Goal: Information Seeking & Learning: Learn about a topic

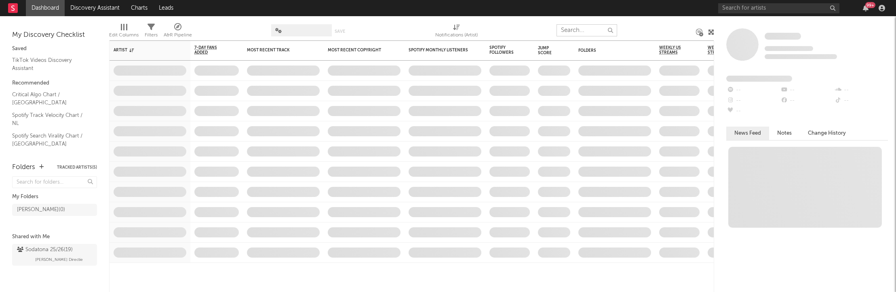
click at [570, 31] on input "text" at bounding box center [587, 30] width 61 height 12
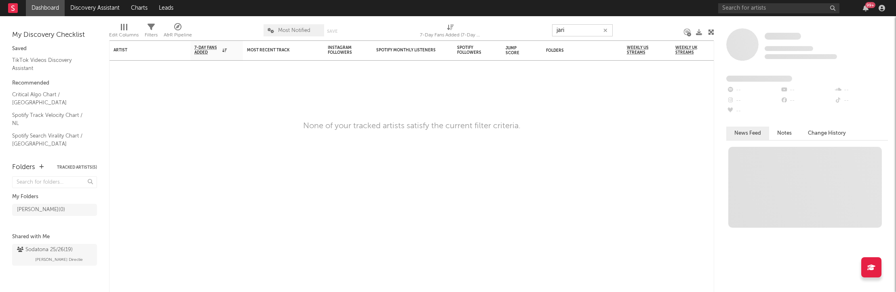
type input "jari"
type input "j"
type input "Jari hellengers"
type input "Jari"
click at [754, 7] on input "text" at bounding box center [779, 8] width 121 height 10
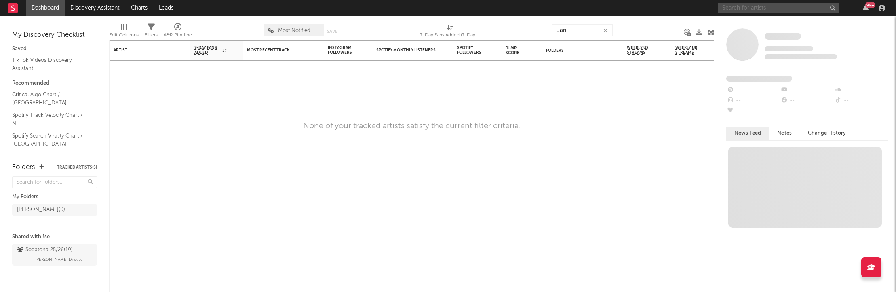
paste input "[URL][DOMAIN_NAME]"
type input "[URL][DOMAIN_NAME]"
click at [735, 31] on span at bounding box center [743, 44] width 32 height 32
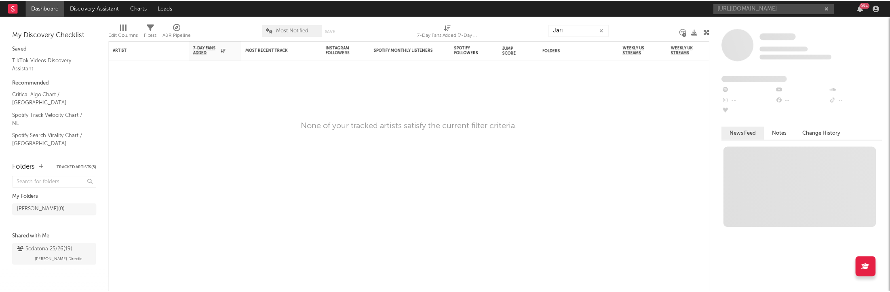
scroll to position [0, 0]
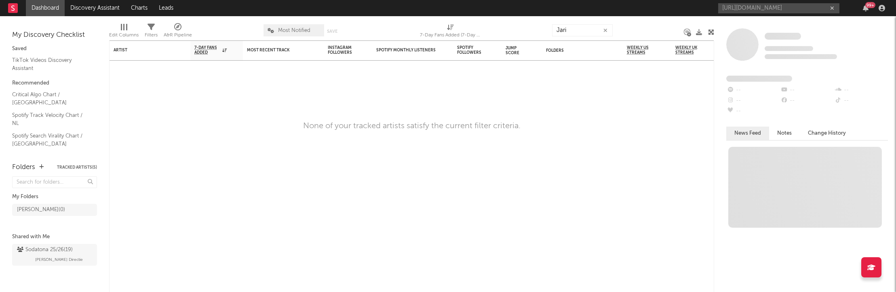
click at [782, 1] on div "https://www.instagram.com/jarihellegers/ 99 +" at bounding box center [804, 8] width 170 height 16
click at [773, 6] on input "[URL][DOMAIN_NAME]" at bounding box center [779, 8] width 121 height 10
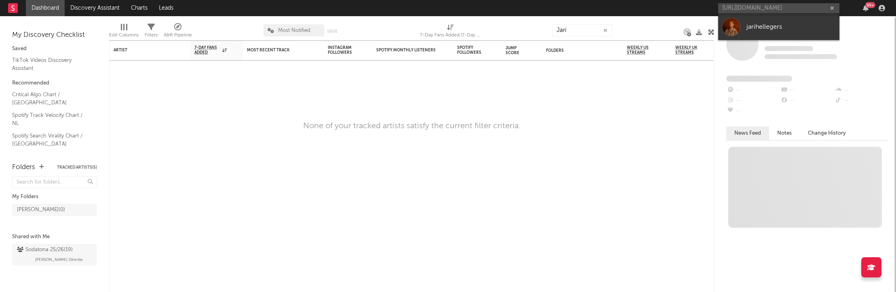
click at [759, 21] on link "jarihellegers" at bounding box center [779, 27] width 121 height 26
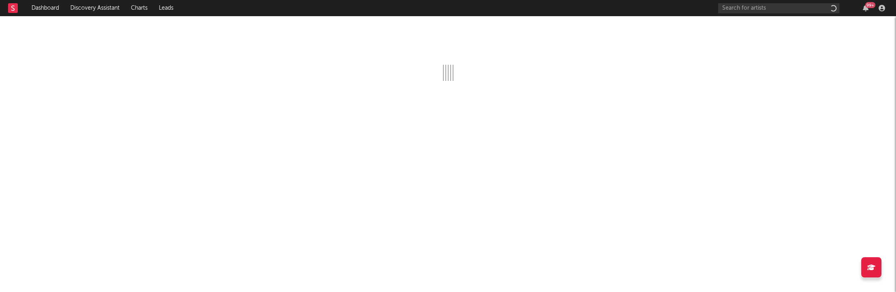
click at [759, 21] on div at bounding box center [448, 48] width 896 height 65
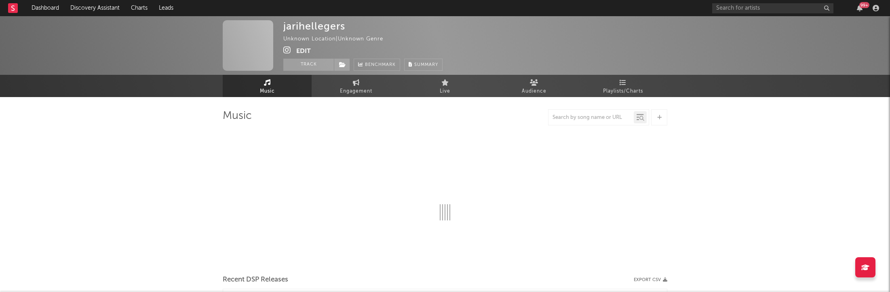
select select "1w"
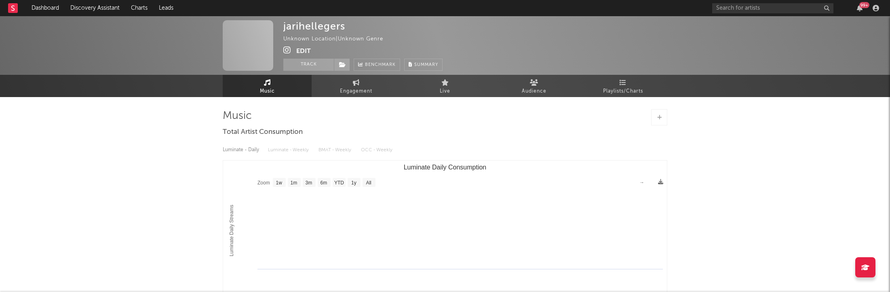
click at [10, 8] on rect at bounding box center [13, 8] width 10 height 10
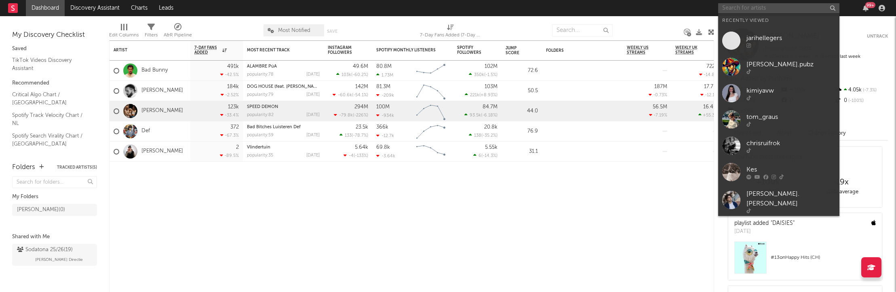
click at [736, 9] on input "text" at bounding box center [779, 8] width 121 height 10
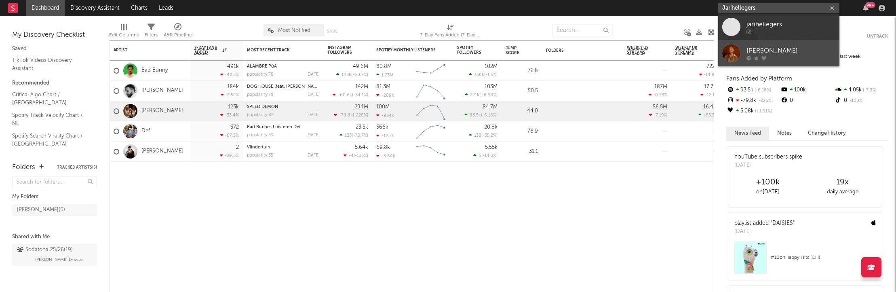
type input "Jarihellegers"
click at [756, 46] on div "[PERSON_NAME]" at bounding box center [791, 51] width 89 height 10
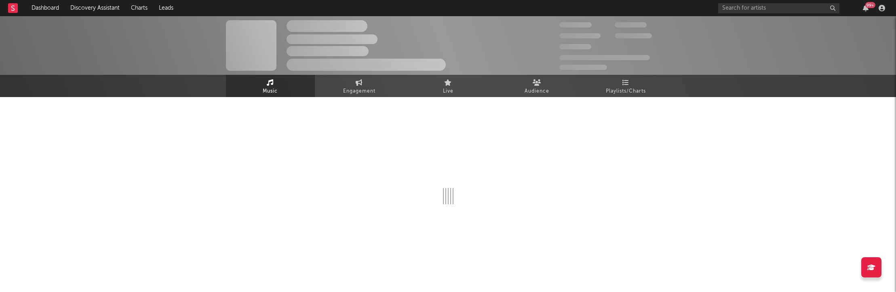
select select "6m"
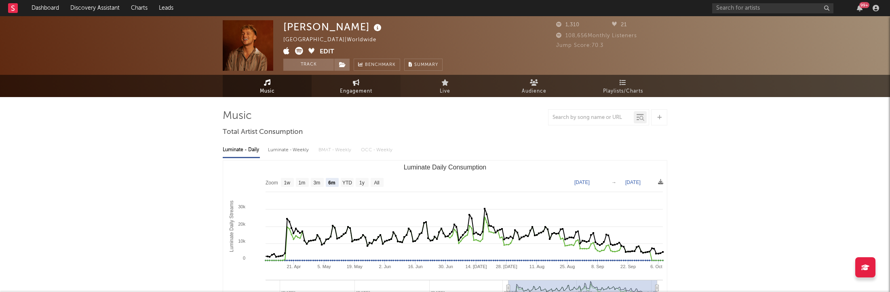
click at [341, 87] on span "Engagement" at bounding box center [356, 92] width 32 height 10
select select "1w"
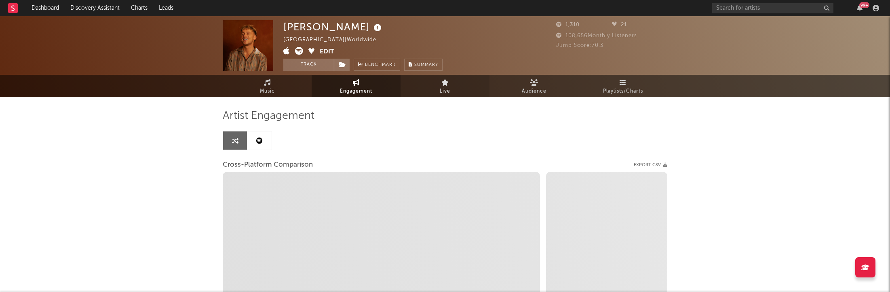
select select "1m"
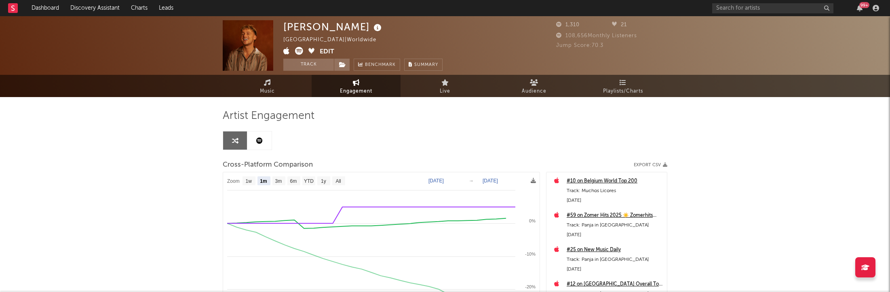
click at [260, 142] on icon at bounding box center [259, 140] width 6 height 6
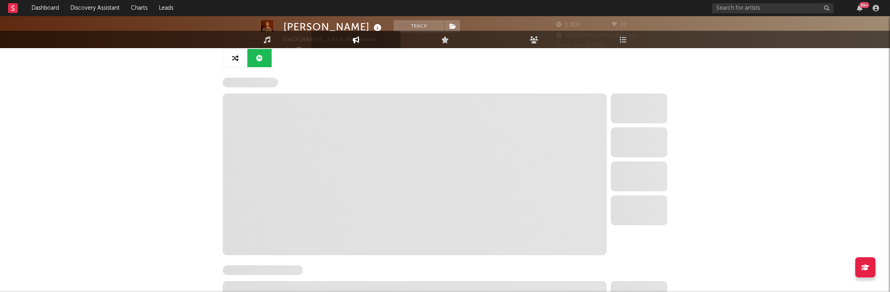
select select "6m"
select select "1w"
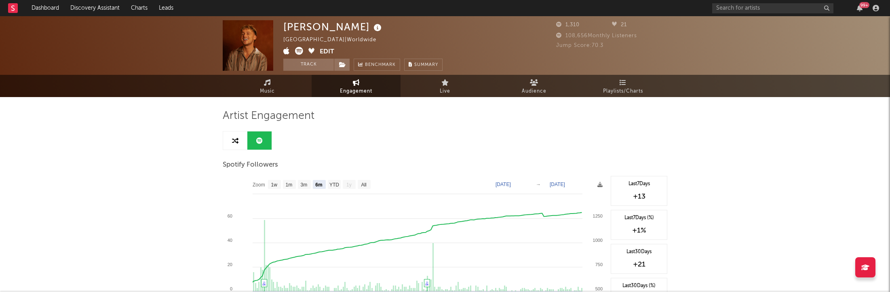
click at [242, 146] on link at bounding box center [235, 140] width 24 height 18
select select "1m"
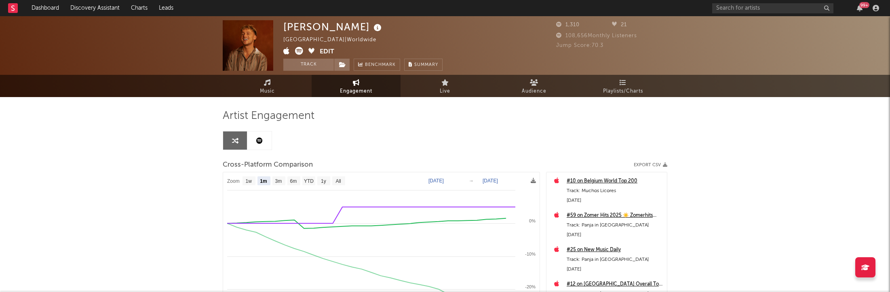
click at [241, 139] on link at bounding box center [235, 140] width 24 height 18
click at [453, 80] on link "Live" at bounding box center [445, 86] width 89 height 22
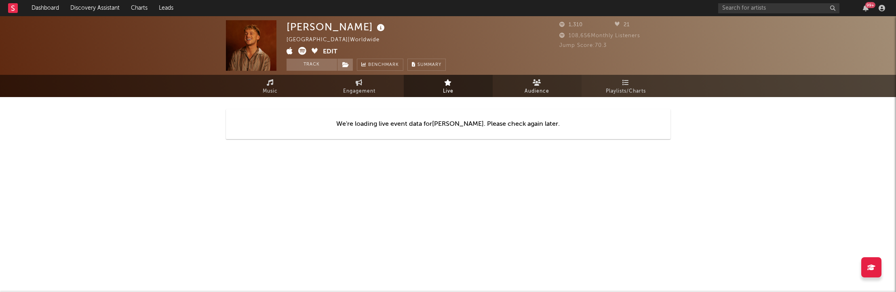
click at [546, 89] on span "Audience" at bounding box center [537, 92] width 25 height 10
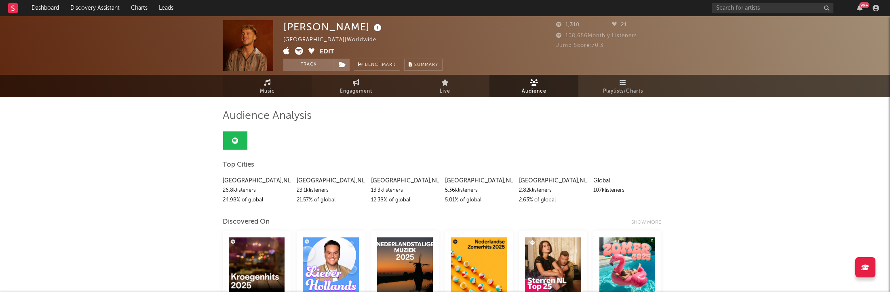
click at [272, 75] on link "Music" at bounding box center [267, 86] width 89 height 22
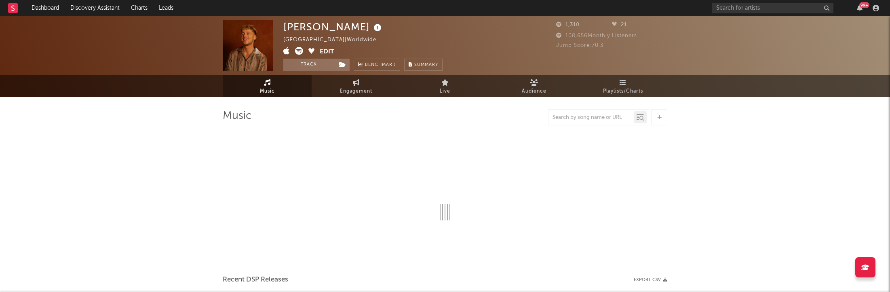
select select "6m"
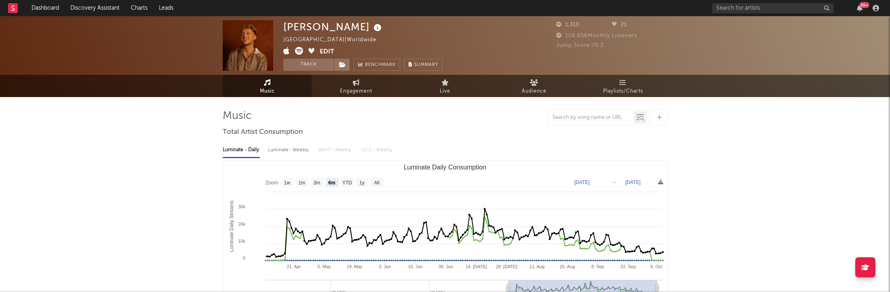
click at [10, 11] on rect at bounding box center [13, 8] width 10 height 10
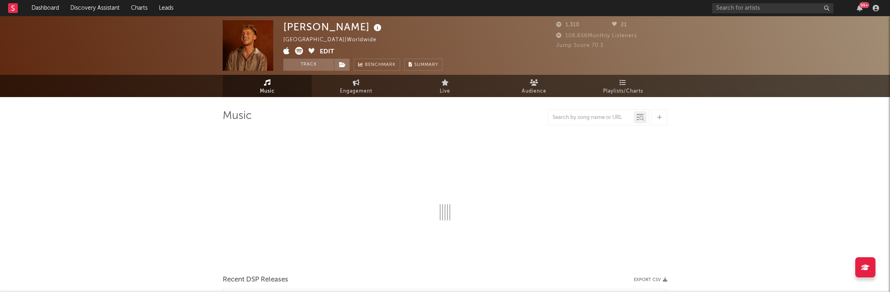
select select "6m"
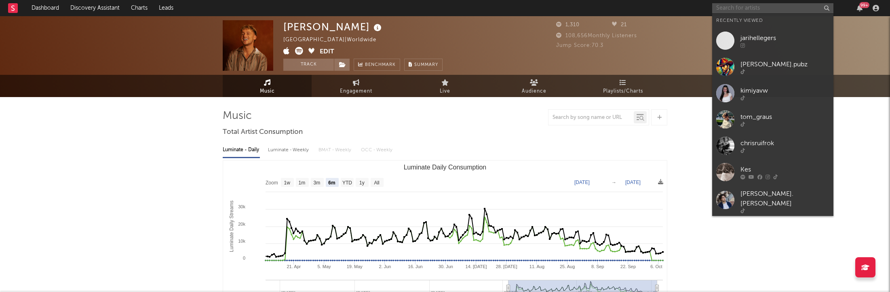
click at [736, 10] on input "text" at bounding box center [773, 8] width 121 height 10
paste input "[URL][DOMAIN_NAME]"
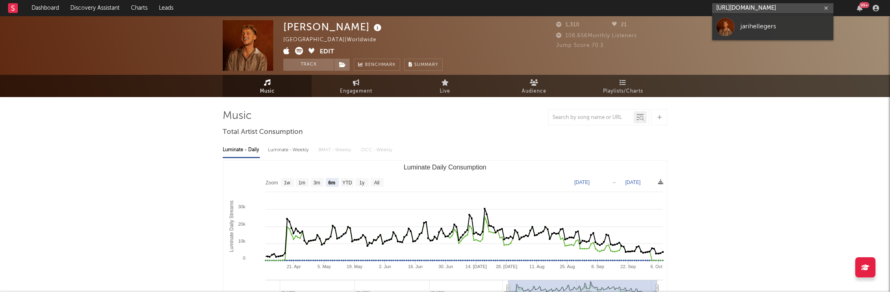
type input "[URL][DOMAIN_NAME]"
click at [749, 41] on div "[PERSON_NAME] [GEOGRAPHIC_DATA] | Worldwide Edit Track Benchmark Summary 1,310 …" at bounding box center [445, 45] width 890 height 59
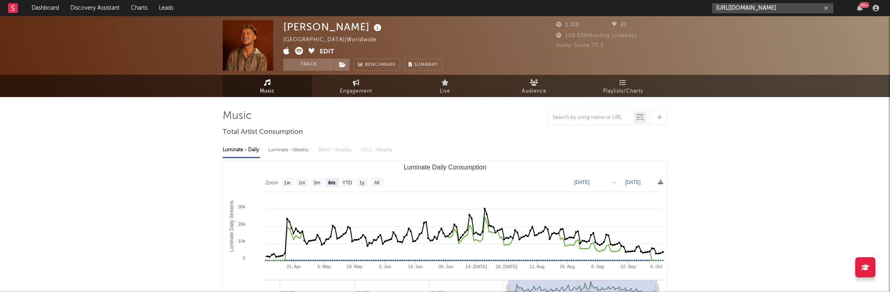
click at [756, 13] on input "[URL][DOMAIN_NAME]" at bounding box center [773, 8] width 121 height 10
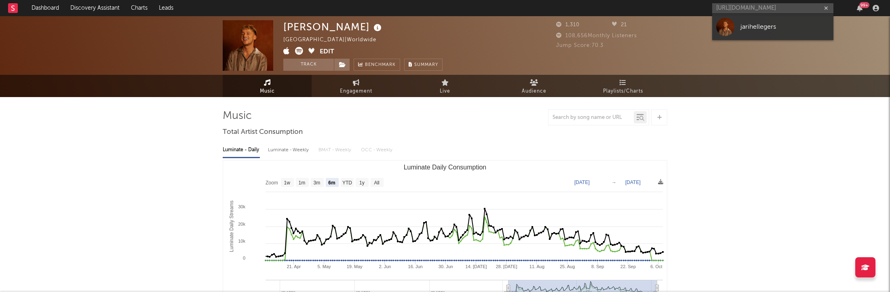
click at [753, 29] on div "jarihellegers" at bounding box center [785, 27] width 89 height 10
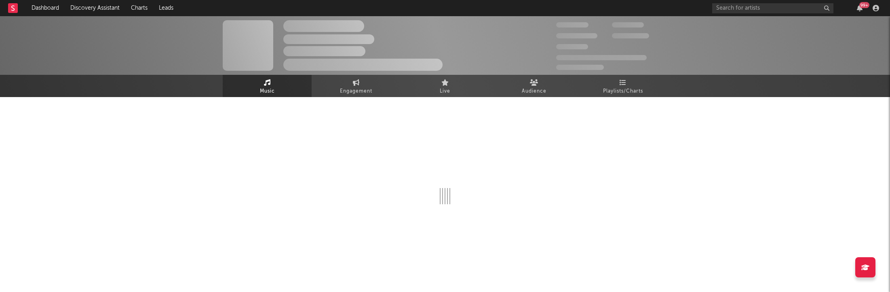
select select "1w"
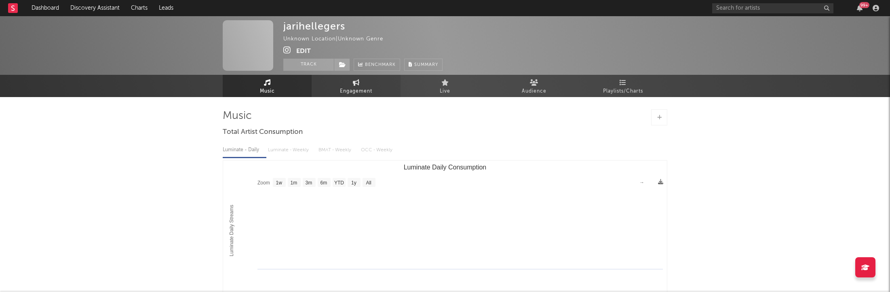
click at [365, 83] on link "Engagement" at bounding box center [356, 86] width 89 height 22
select select "1w"
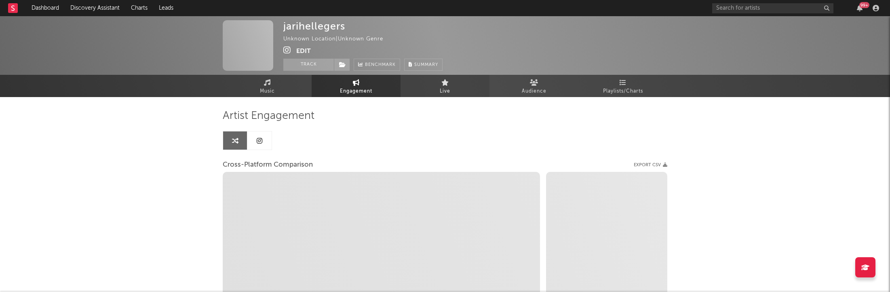
select select "1w"
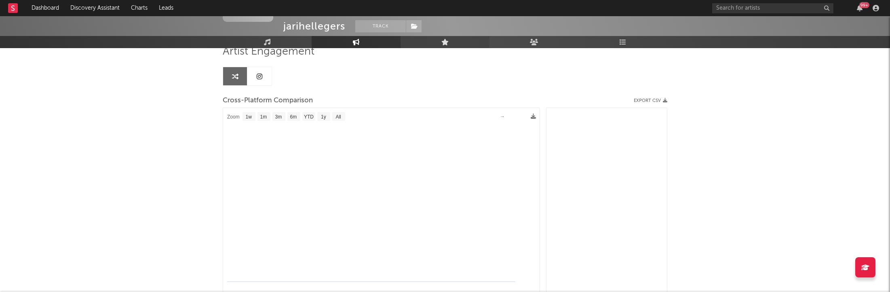
scroll to position [83, 0]
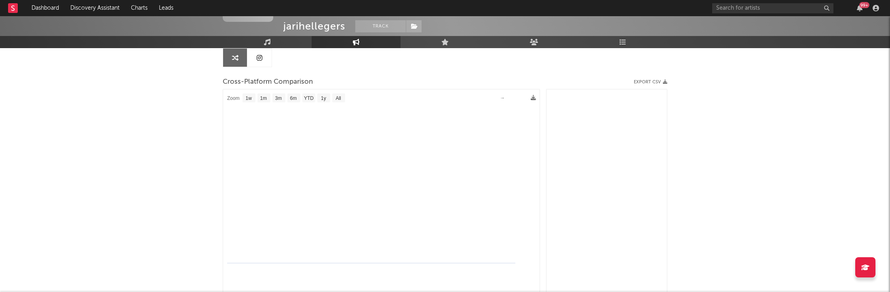
click at [260, 56] on icon at bounding box center [260, 58] width 6 height 6
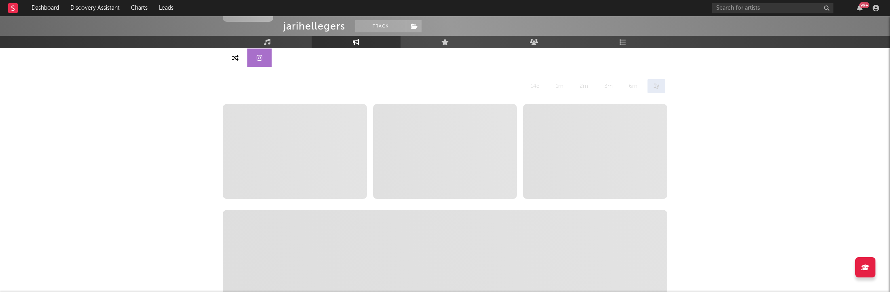
select select "1w"
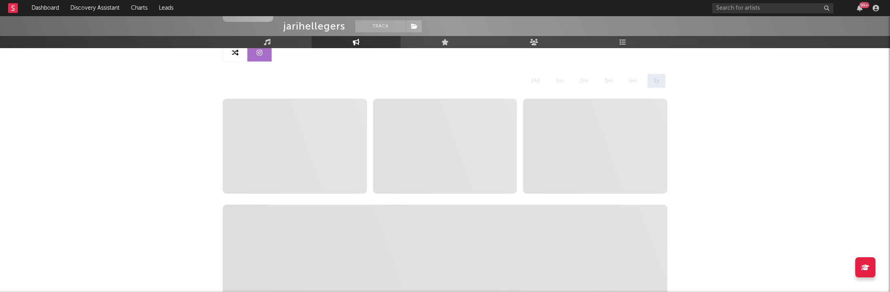
scroll to position [89, 0]
click at [241, 53] on link at bounding box center [235, 52] width 24 height 18
select select "1w"
